Goal: Information Seeking & Learning: Learn about a topic

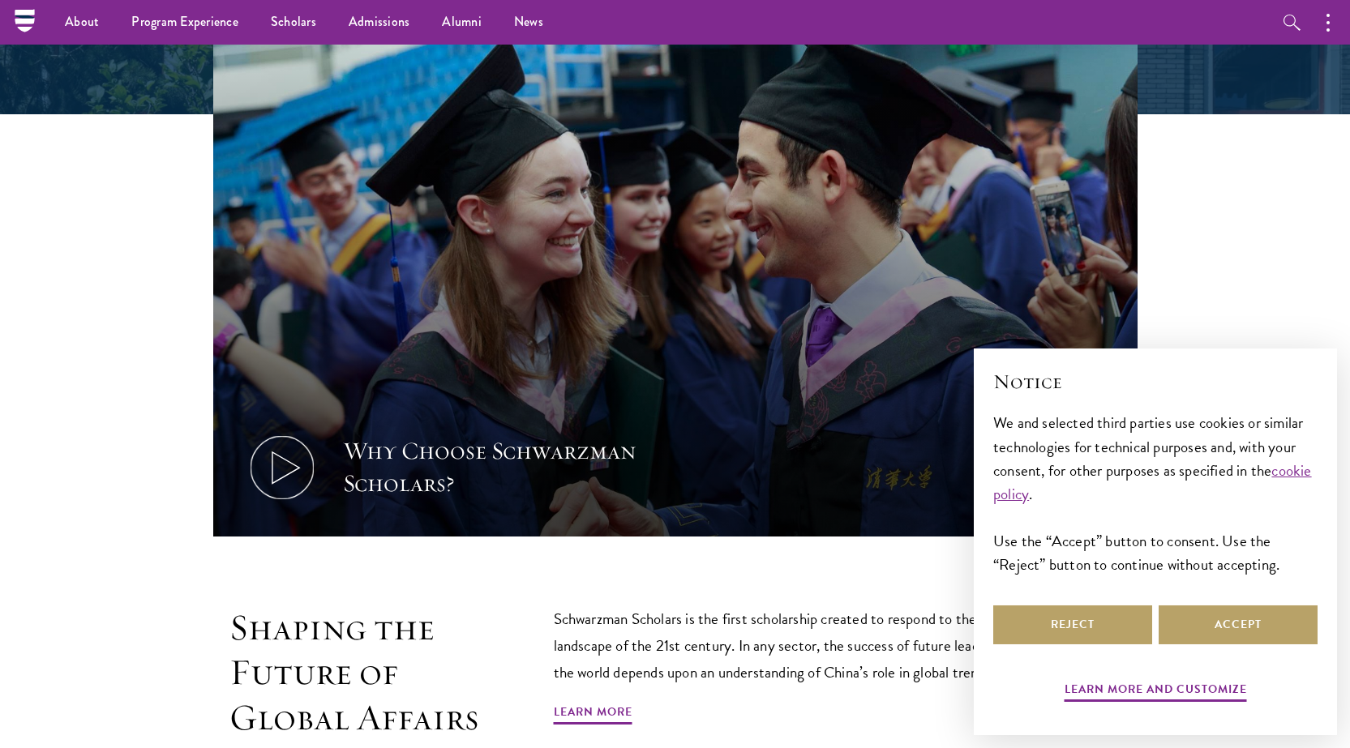
scroll to position [81, 0]
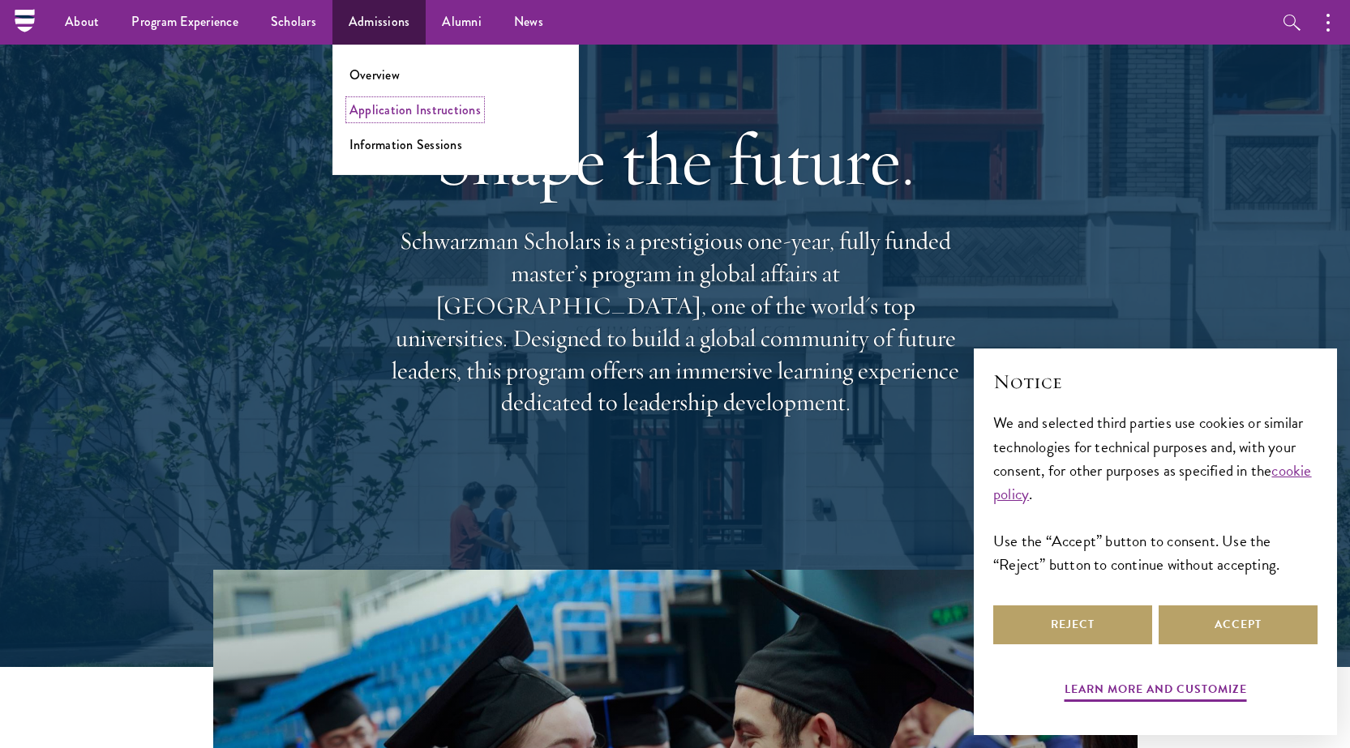
click at [426, 116] on link "Application Instructions" at bounding box center [414, 110] width 131 height 19
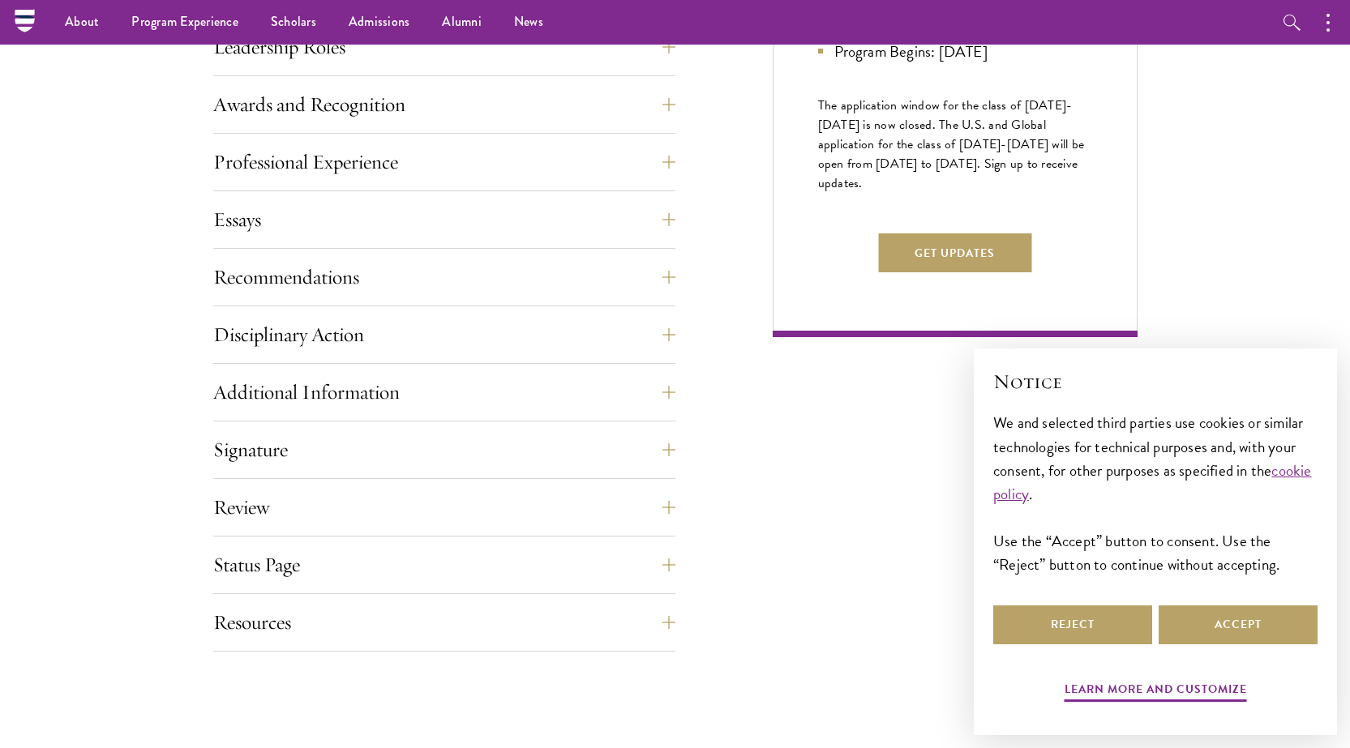
scroll to position [649, 0]
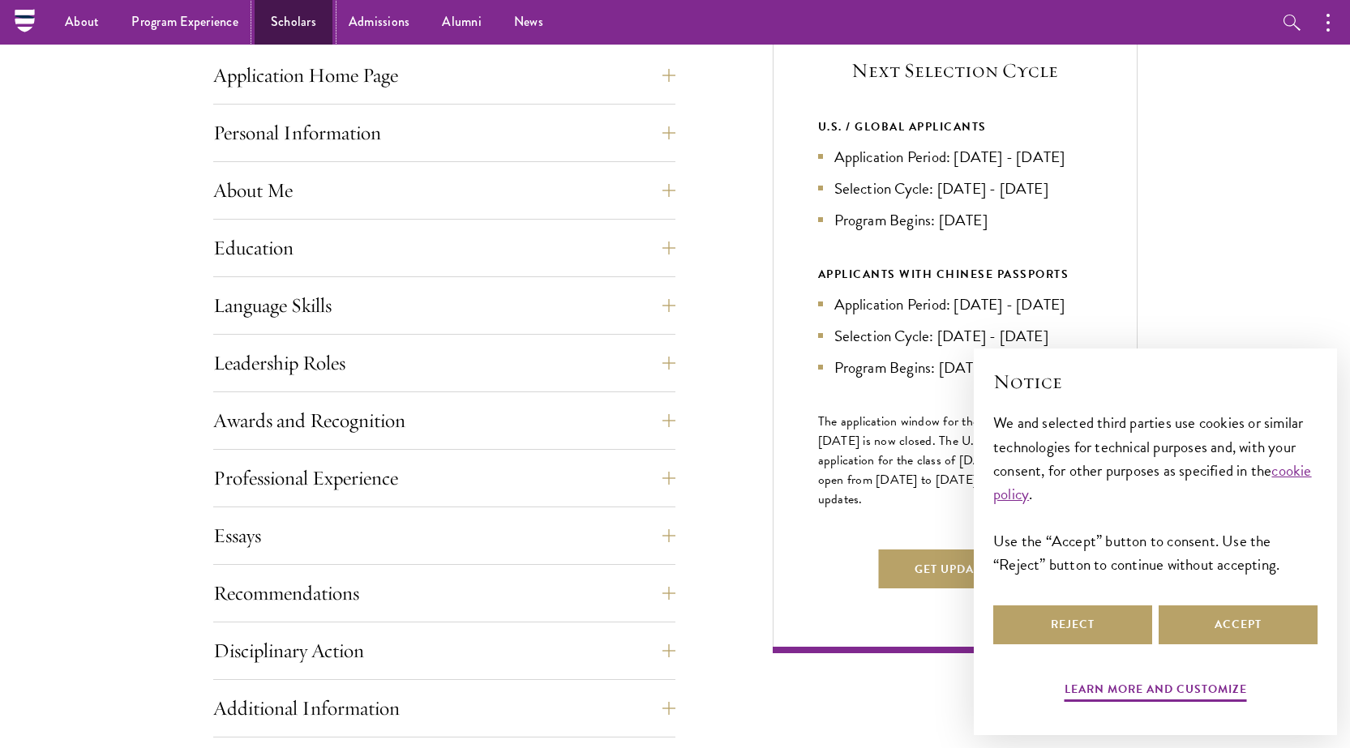
click at [293, 23] on link "Scholars" at bounding box center [294, 22] width 78 height 45
